Goal: Register for event/course

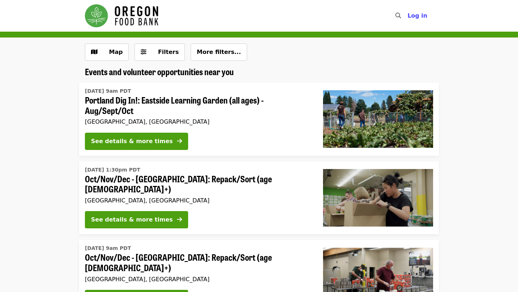
scroll to position [51, 0]
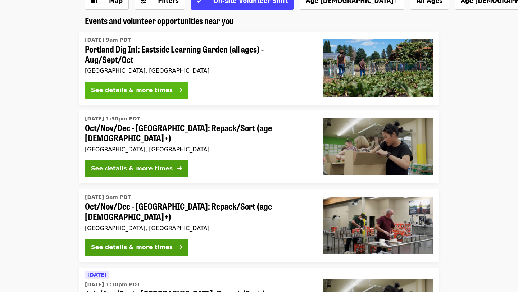
click at [135, 94] on div "See details & more times" at bounding box center [132, 90] width 82 height 9
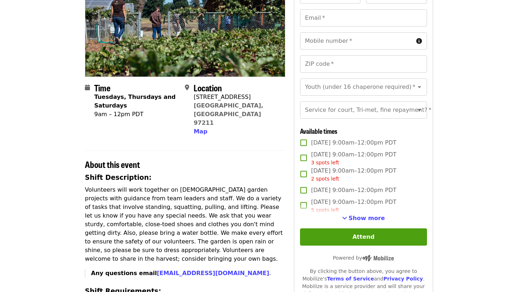
scroll to position [101, 0]
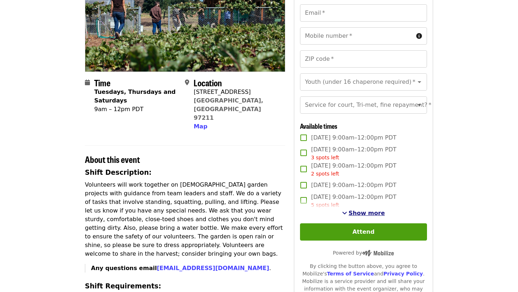
click at [374, 211] on span "Show more" at bounding box center [367, 213] width 36 height 7
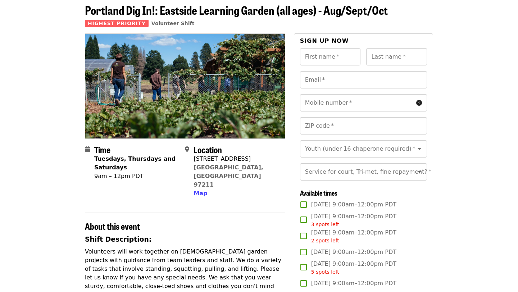
scroll to position [0, 0]
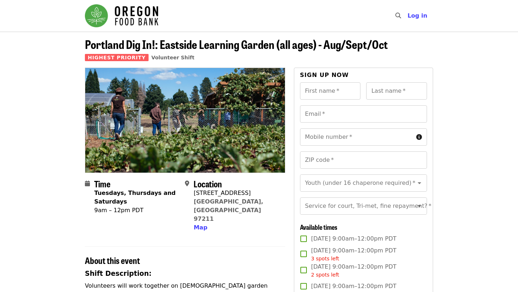
scroll to position [51, 0]
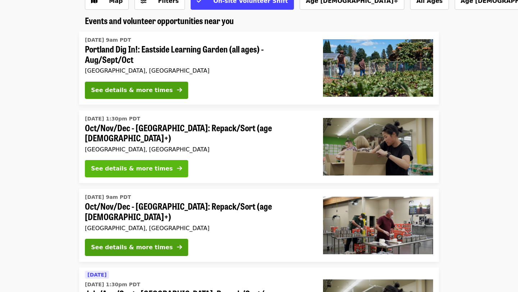
click at [134, 167] on div "See details & more times" at bounding box center [132, 168] width 82 height 9
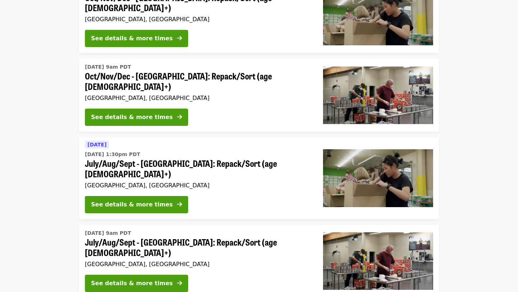
scroll to position [189, 0]
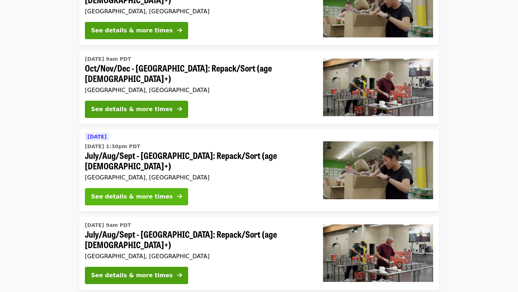
click at [128, 193] on div "See details & more times" at bounding box center [132, 197] width 82 height 9
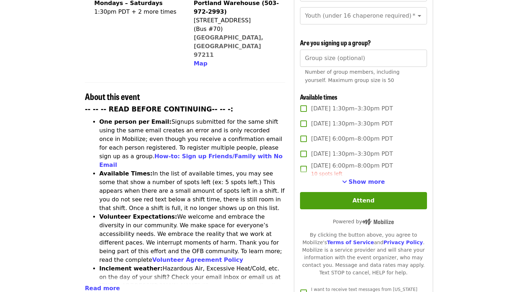
scroll to position [203, 0]
click at [368, 178] on span "Show more" at bounding box center [367, 181] width 36 height 7
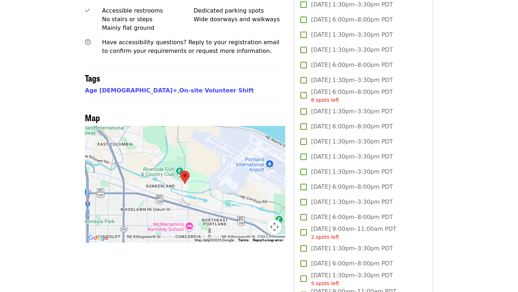
scroll to position [536, 0]
